Goal: Task Accomplishment & Management: Use online tool/utility

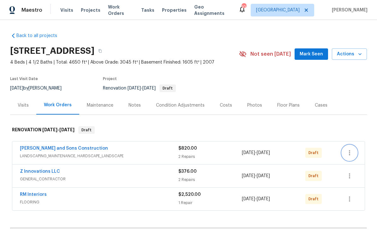
click at [349, 151] on icon "button" at bounding box center [350, 153] width 8 height 8
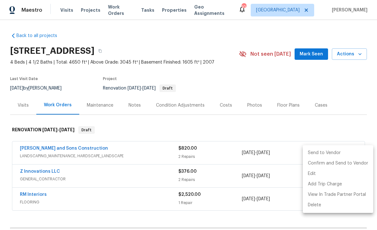
click at [47, 152] on div at bounding box center [188, 115] width 377 height 230
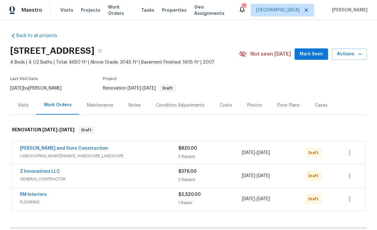
click at [47, 148] on link "[PERSON_NAME] and Sons Construction" at bounding box center [64, 148] width 88 height 4
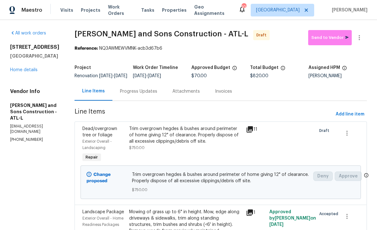
click at [136, 140] on div "Trim overgrown hegdes & bushes around perimeter of home giving 12" of clearance…" at bounding box center [185, 134] width 113 height 19
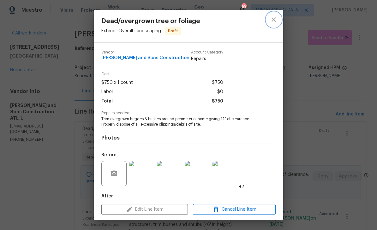
click at [274, 19] on icon "close" at bounding box center [274, 19] width 4 height 4
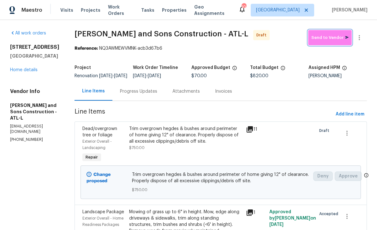
click at [328, 37] on span "Send to Vendor" at bounding box center [330, 37] width 37 height 7
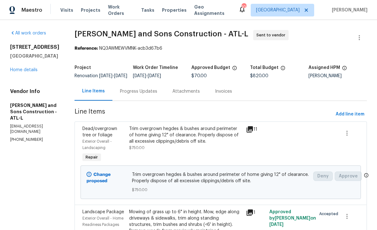
click at [120, 93] on div "Progress Updates" at bounding box center [138, 91] width 37 height 6
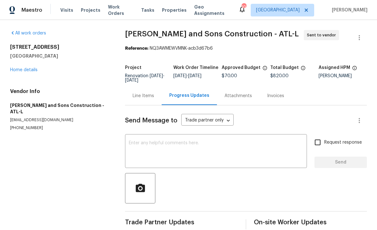
click at [139, 141] on textarea at bounding box center [216, 152] width 174 height 22
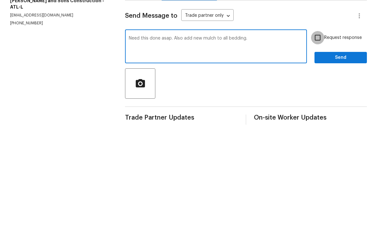
type textarea "Need this done asap. Also add new mulch to all bedding."
click at [317, 136] on input "Request response" at bounding box center [317, 142] width 13 height 13
checkbox input "true"
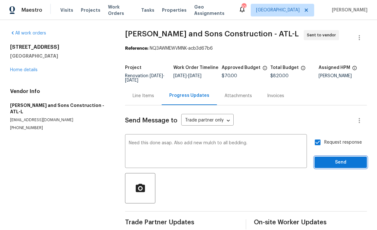
click at [333, 158] on span "Send" at bounding box center [341, 162] width 42 height 8
